Goal: Find specific page/section: Find specific page/section

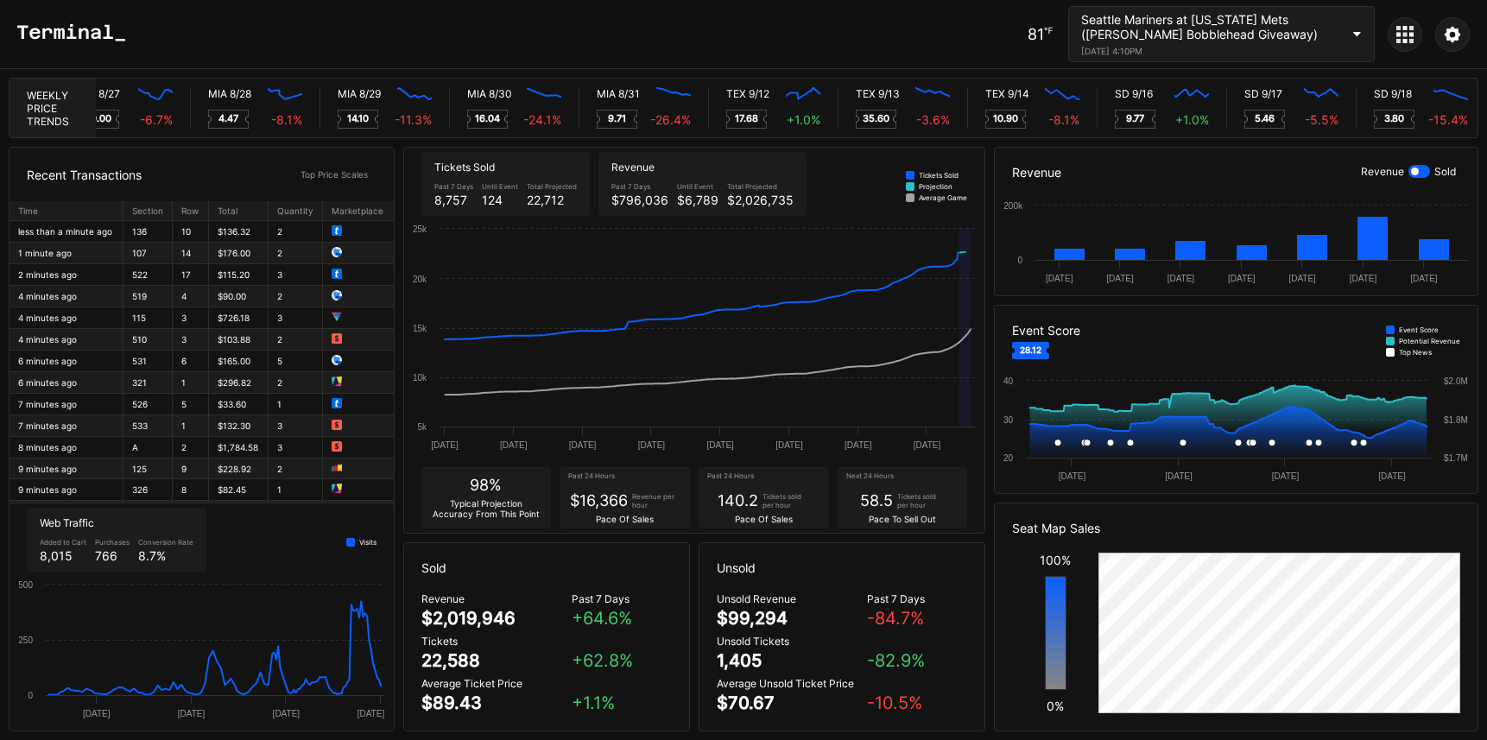
scroll to position [0, 8584]
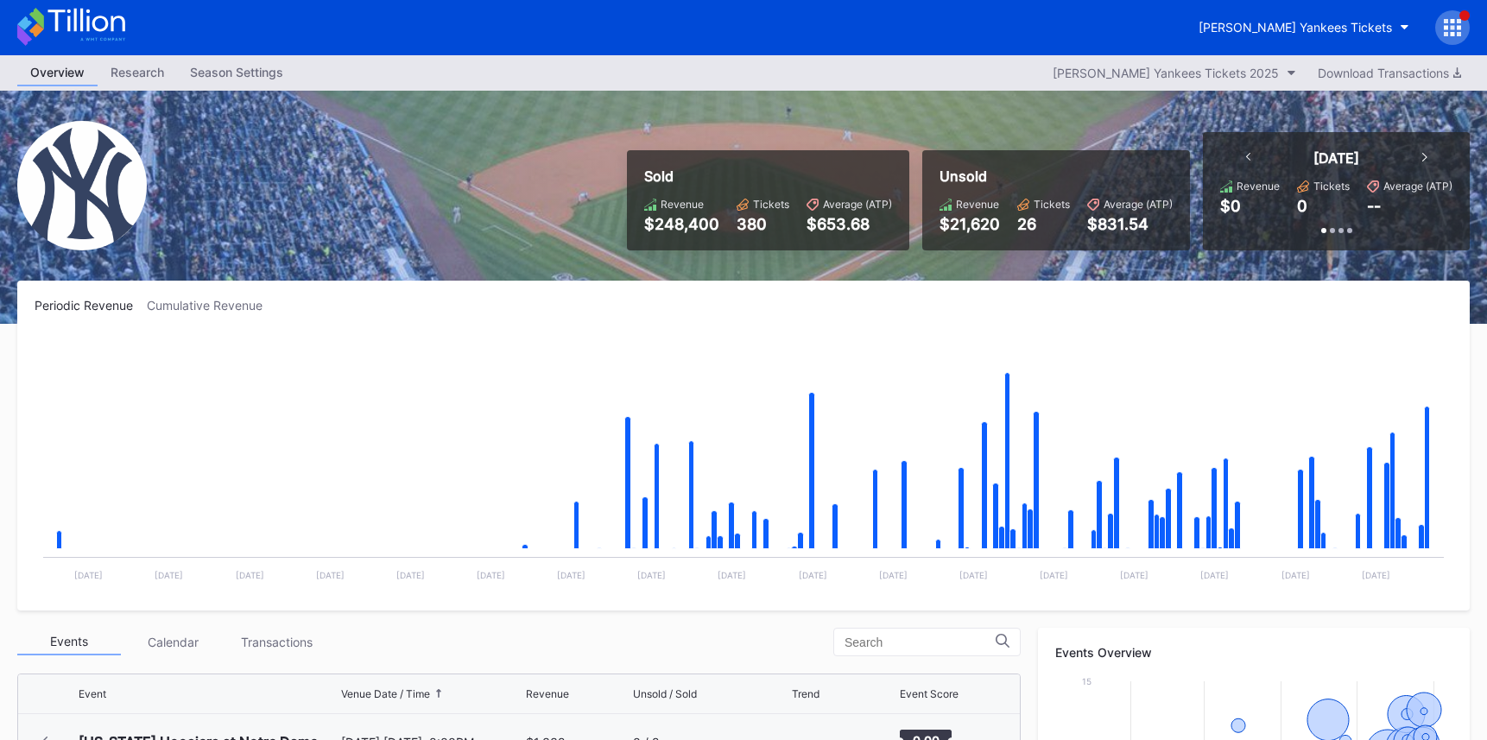
scroll to position [6060, 0]
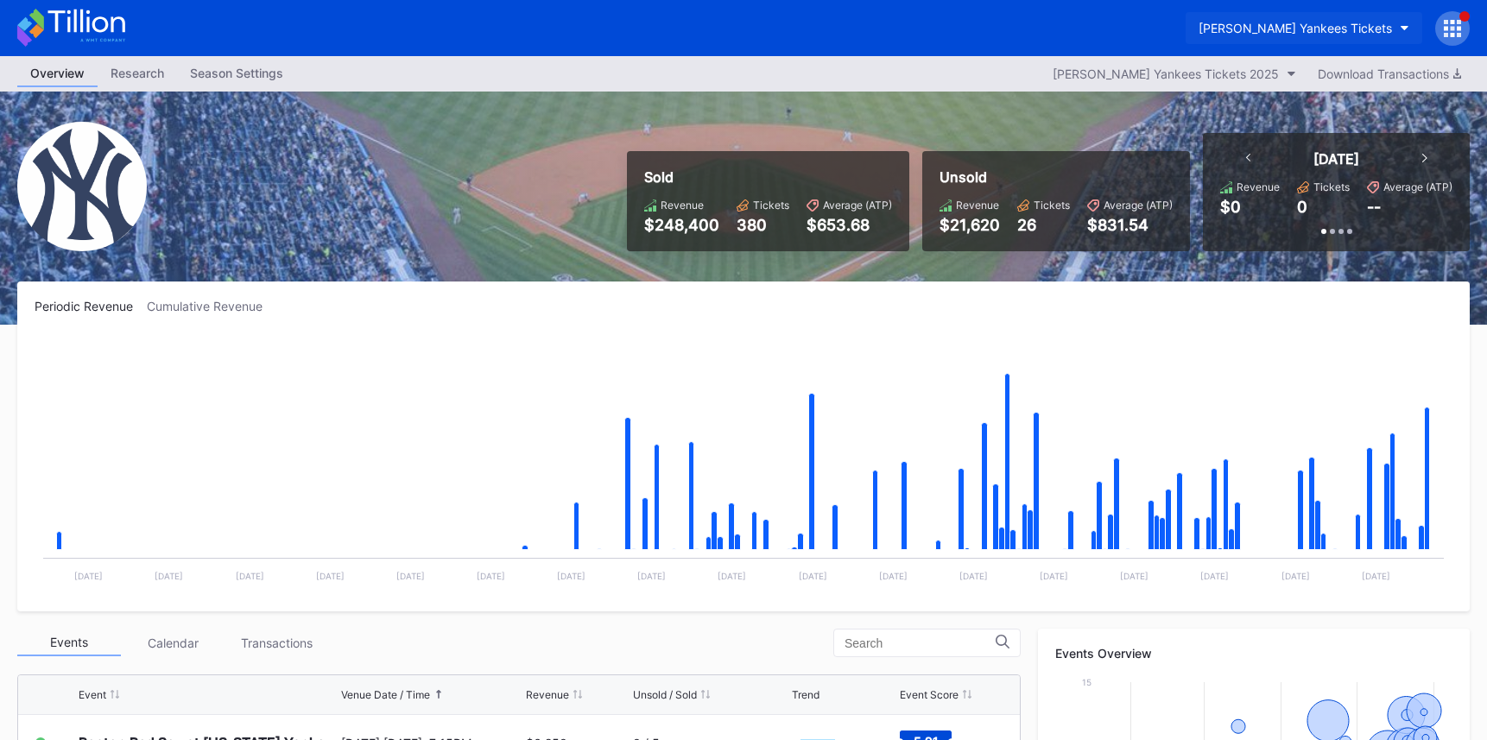
click at [1327, 29] on div "Cohens Yankees Tickets" at bounding box center [1294, 28] width 193 height 15
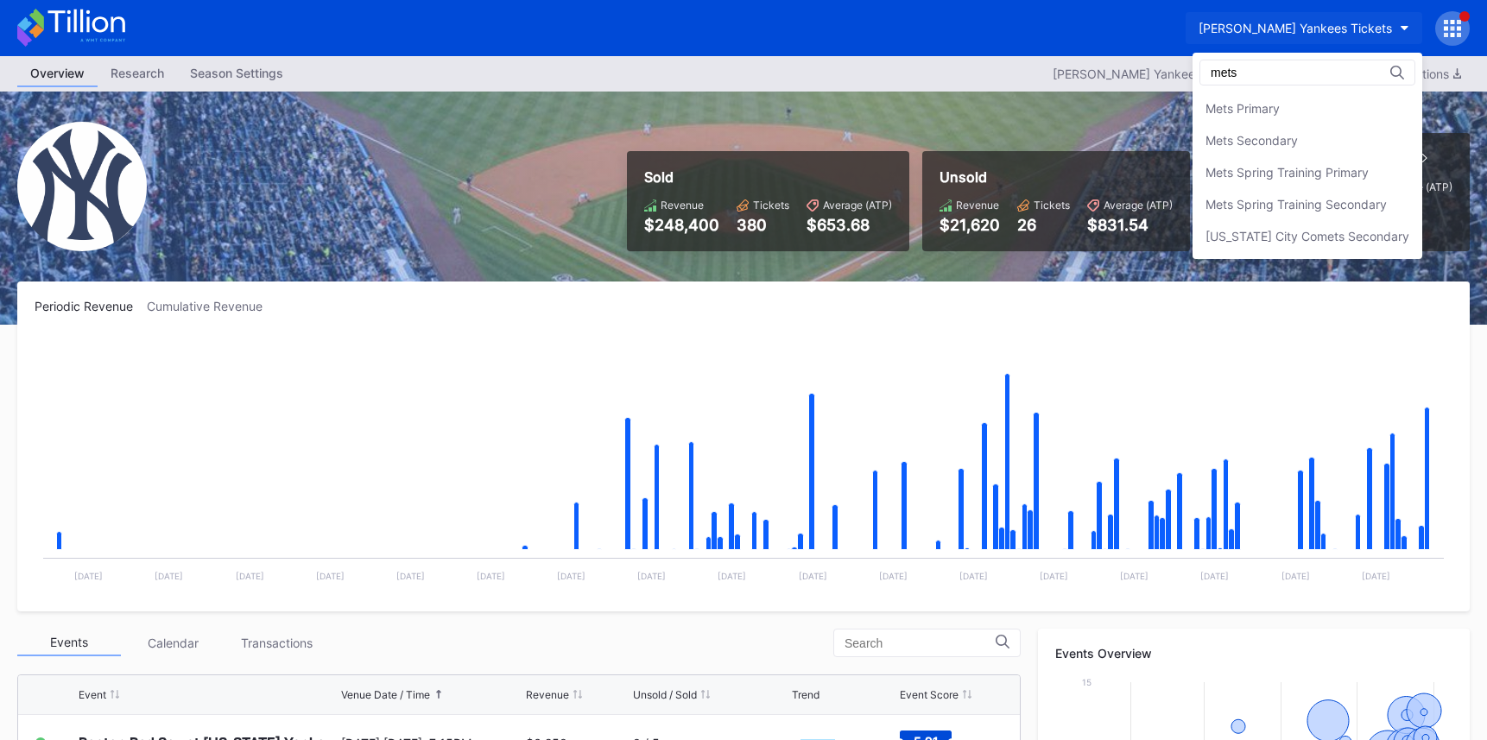
scroll to position [0, 0]
type input "mets"
click at [1298, 133] on div "Mets Secondary" at bounding box center [1251, 140] width 92 height 15
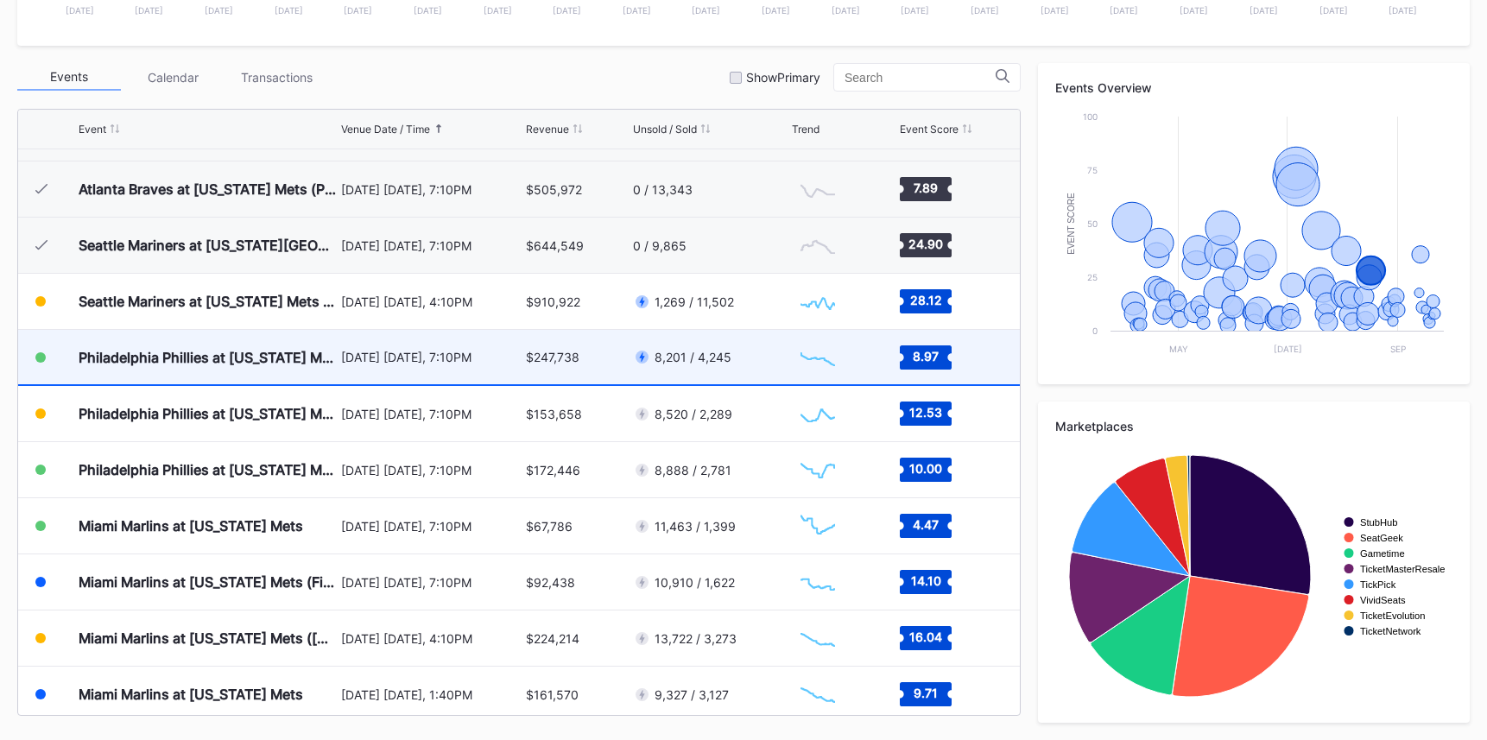
scroll to position [3405, 0]
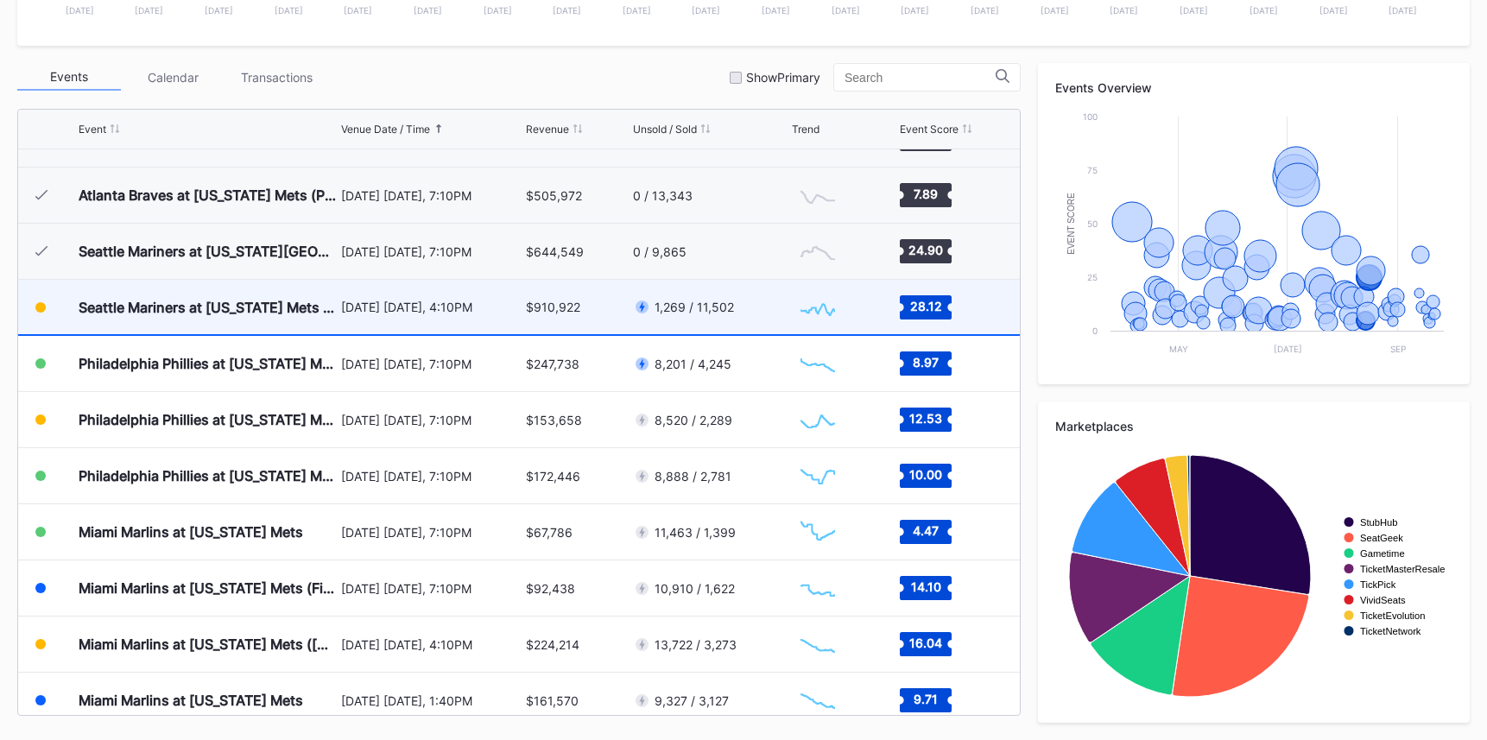
click at [559, 302] on div "$910,922" at bounding box center [553, 307] width 54 height 15
